Goal: Information Seeking & Learning: Learn about a topic

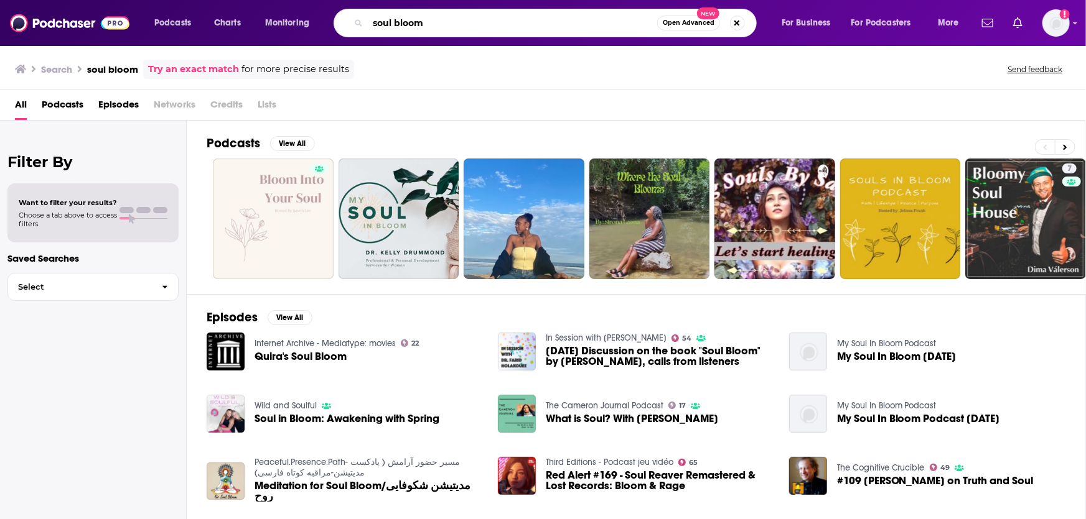
click at [395, 26] on input "soul bloom" at bounding box center [512, 23] width 289 height 20
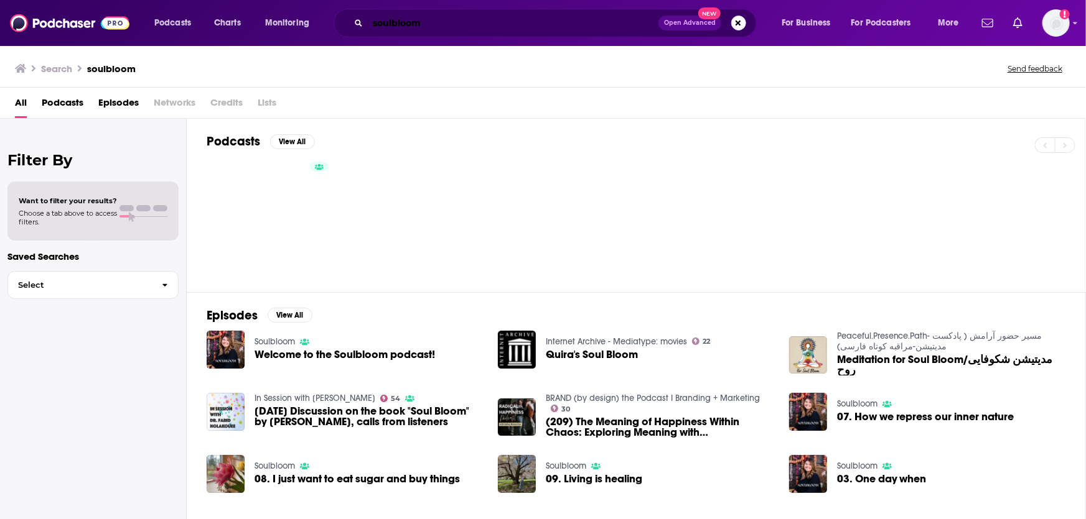
click at [396, 19] on input "soulbloom" at bounding box center [513, 23] width 291 height 20
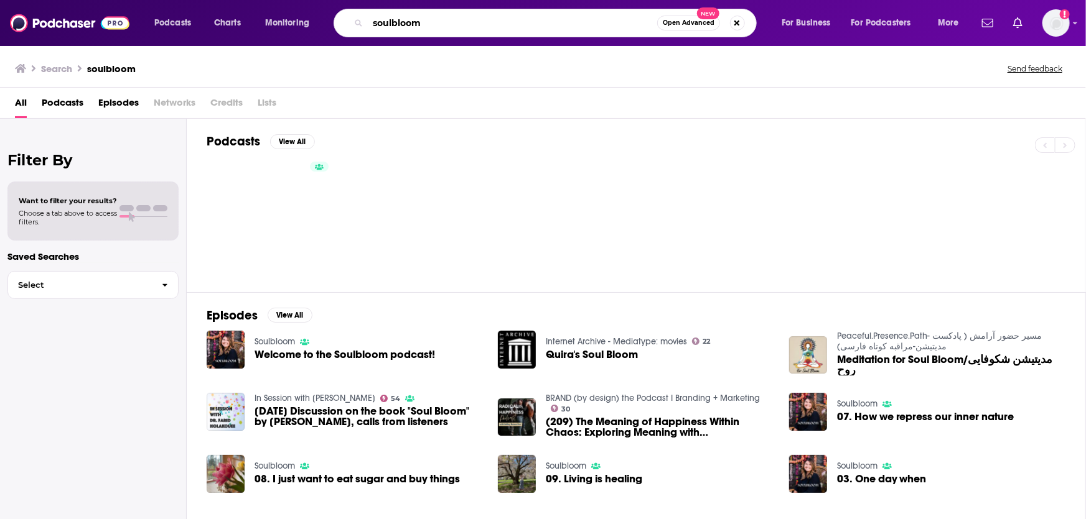
click at [396, 19] on input "soulbloom" at bounding box center [512, 23] width 289 height 20
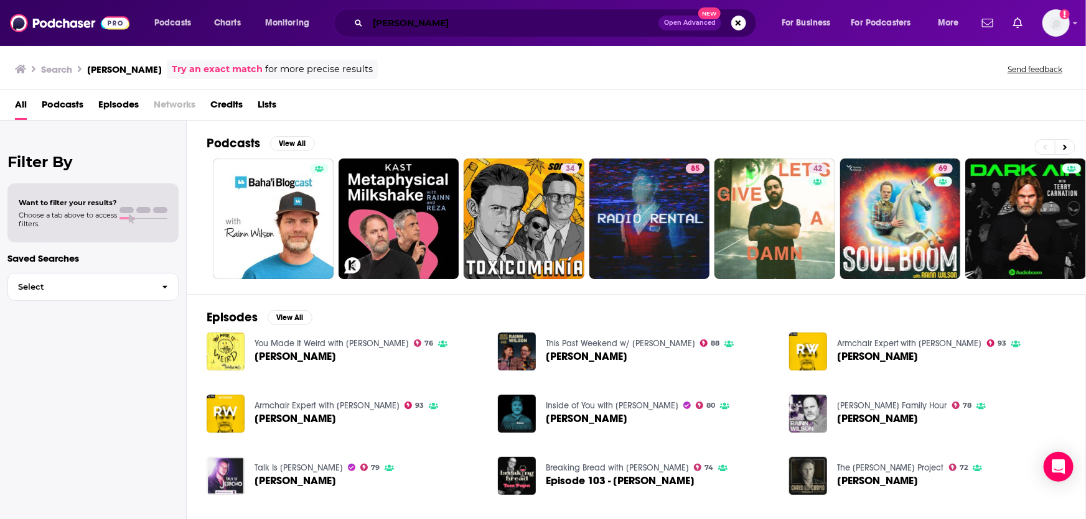
click at [409, 26] on input "[PERSON_NAME]" at bounding box center [513, 23] width 291 height 20
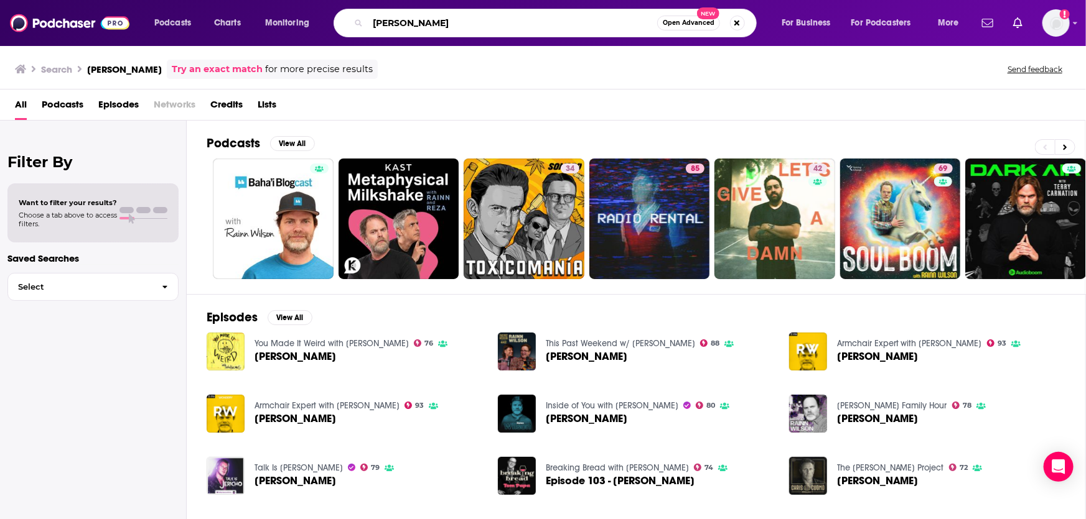
click at [409, 26] on input "[PERSON_NAME]" at bounding box center [512, 23] width 289 height 20
type input "soul bloom"
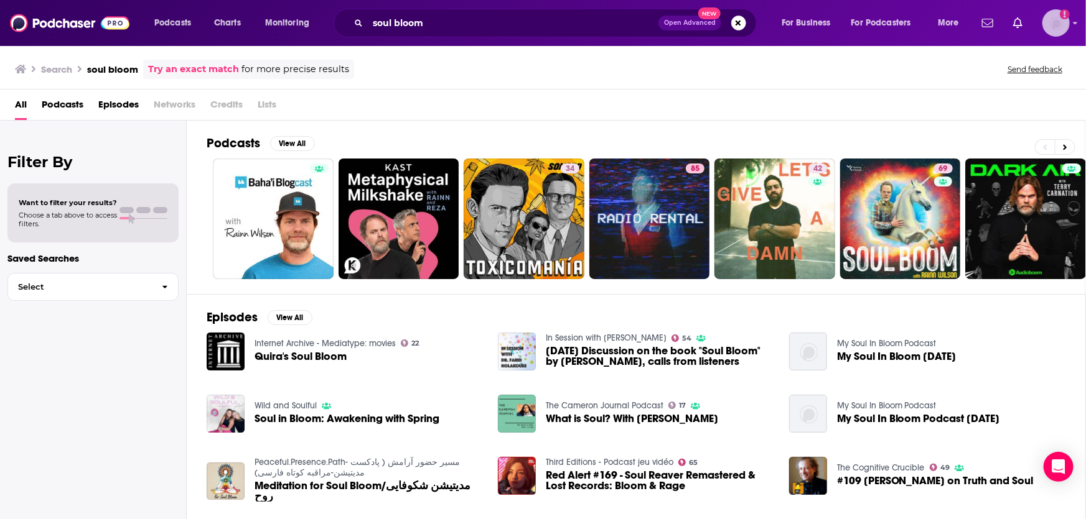
click at [1050, 22] on img "Logged in as vivianamoreno" at bounding box center [1055, 22] width 27 height 27
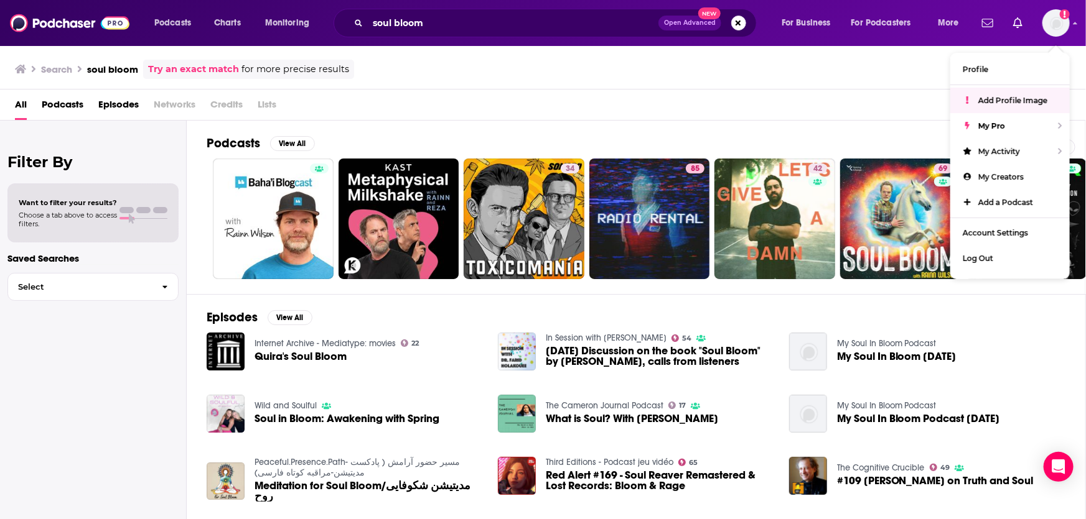
click at [758, 100] on div "All Podcasts Episodes Networks Credits Lists" at bounding box center [545, 108] width 1061 height 26
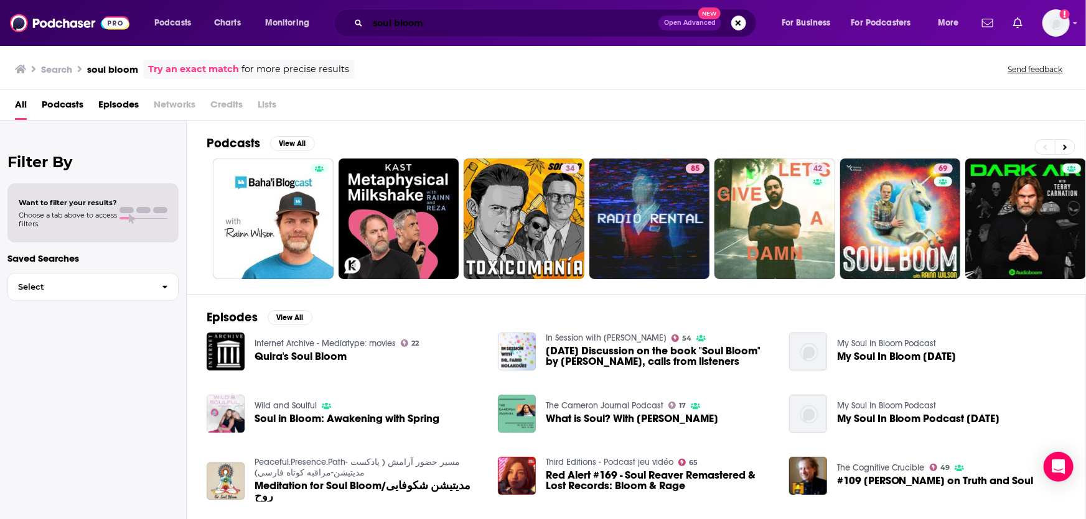
click at [615, 21] on input "soul bloom" at bounding box center [513, 23] width 291 height 20
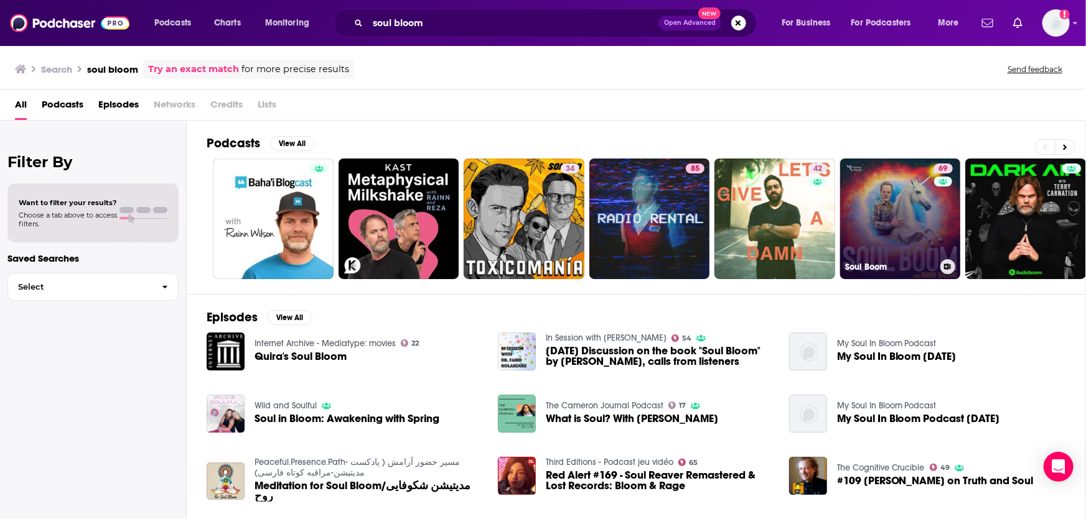
click at [881, 192] on link "69 Soul Boom" at bounding box center [900, 219] width 121 height 121
